Goal: Check status: Check status

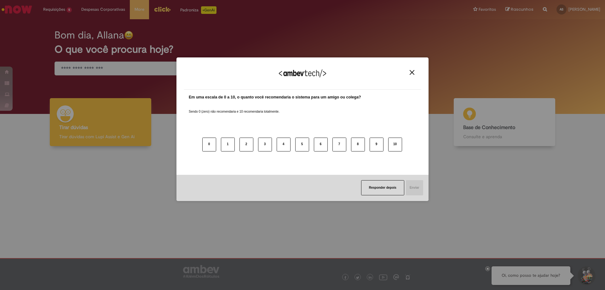
click at [415, 72] on button "Close" at bounding box center [412, 72] width 9 height 5
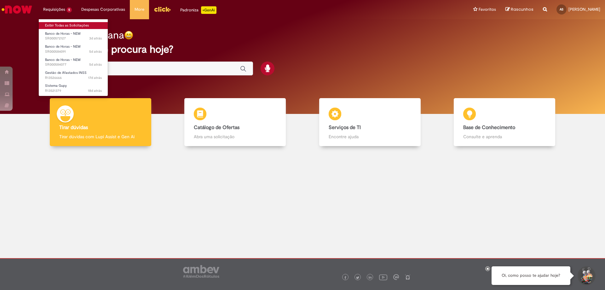
click at [54, 23] on link "Exibir Todas as Solicitações" at bounding box center [73, 25] width 69 height 7
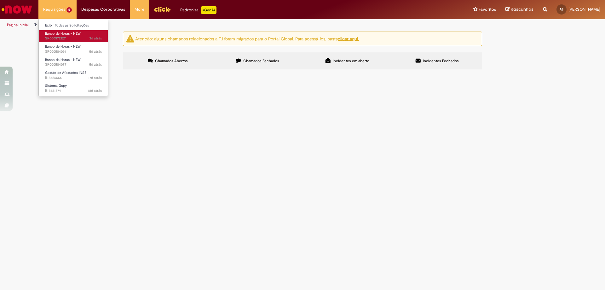
click at [65, 37] on span "3d atrás 3 dias atrás SR000572127" at bounding box center [73, 38] width 57 height 5
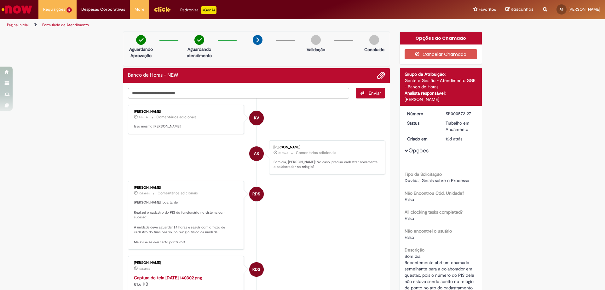
click at [0, 0] on span "5d atrás 5 dias atrás SR000584091" at bounding box center [0, 0] width 0 height 0
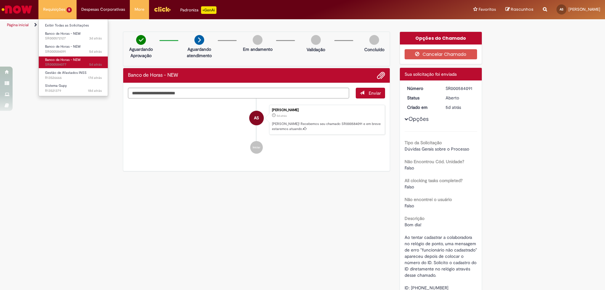
click at [54, 61] on span "Banco de Horas - NEW" at bounding box center [63, 59] width 36 height 5
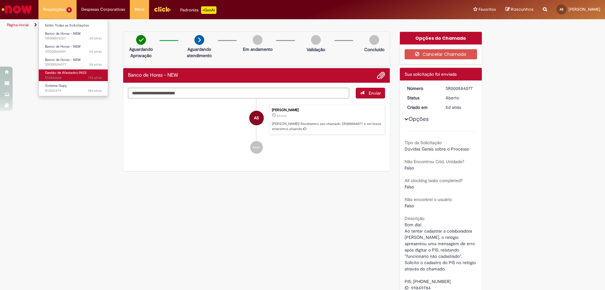
click at [72, 78] on span "17d atrás 17 dias atrás R13526666" at bounding box center [73, 77] width 57 height 5
